Goal: Task Accomplishment & Management: Manage account settings

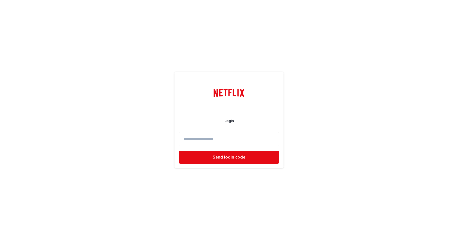
click at [221, 143] on input at bounding box center [229, 139] width 100 height 14
click at [201, 138] on input at bounding box center [229, 139] width 100 height 14
type input "**********"
click at [179, 151] on button "Send login code" at bounding box center [229, 157] width 100 height 13
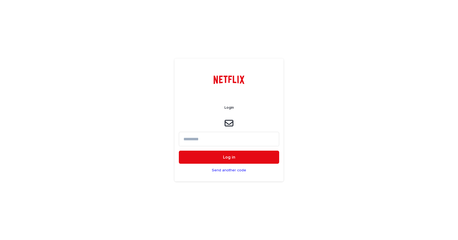
click at [207, 145] on input at bounding box center [229, 139] width 100 height 14
drag, startPoint x: 49, startPoint y: 2, endPoint x: 360, endPoint y: 96, distance: 324.3
click at [364, 93] on div "Login Log in Send another code" at bounding box center [229, 120] width 458 height 240
click at [232, 139] on input at bounding box center [229, 139] width 100 height 14
click at [202, 139] on input at bounding box center [229, 139] width 100 height 14
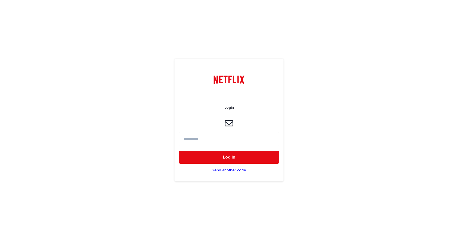
paste input "******"
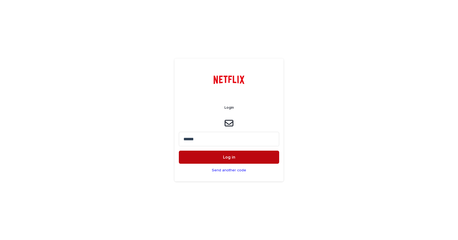
type input "******"
click at [222, 156] on button "Log in" at bounding box center [229, 157] width 100 height 13
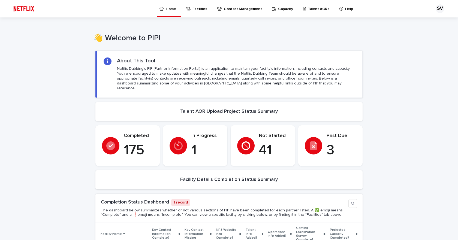
click at [309, 10] on p "Talent AORs" at bounding box center [319, 5] width 22 height 11
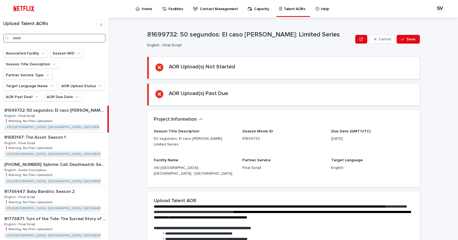
click at [39, 38] on input "Search" at bounding box center [54, 38] width 102 height 9
type input "****"
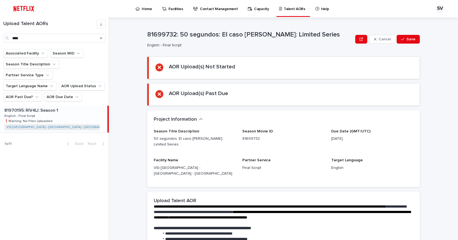
click at [33, 107] on p "81970195: RIV4LI: Season 1" at bounding box center [31, 110] width 55 height 6
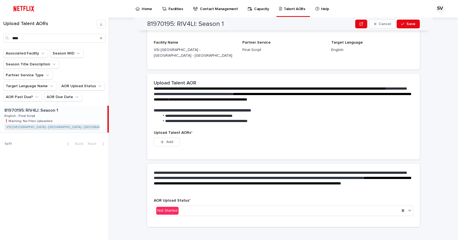
scroll to position [87, 0]
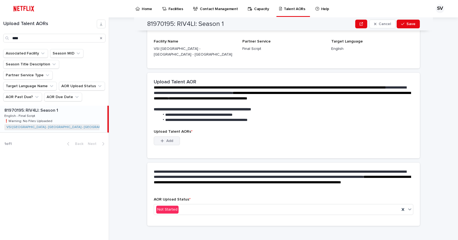
click at [163, 139] on div "button" at bounding box center [162, 141] width 5 height 4
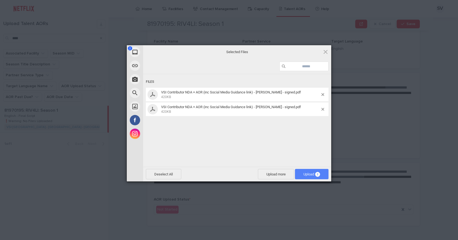
click at [308, 173] on span "Upload 2" at bounding box center [311, 174] width 17 height 4
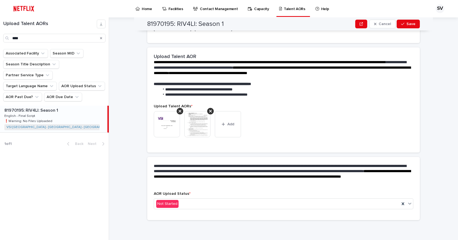
scroll to position [80, 0]
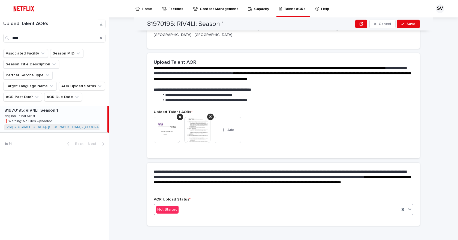
click at [222, 205] on div "Not Started" at bounding box center [276, 209] width 245 height 9
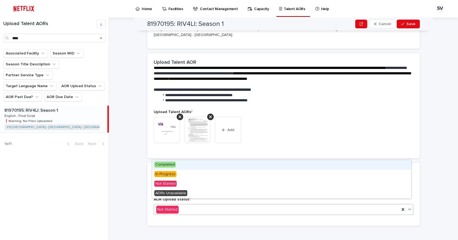
click at [187, 167] on div "Completed" at bounding box center [281, 165] width 259 height 10
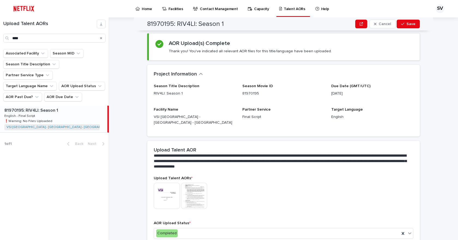
scroll to position [0, 0]
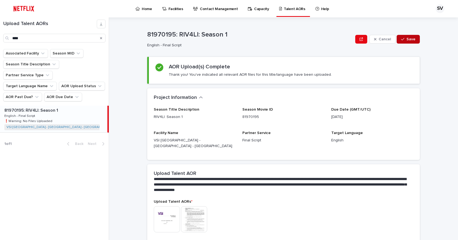
click at [413, 38] on span "Save" at bounding box center [410, 39] width 9 height 4
click at [102, 38] on icon "Search" at bounding box center [101, 38] width 2 height 2
